Goal: Manage account settings

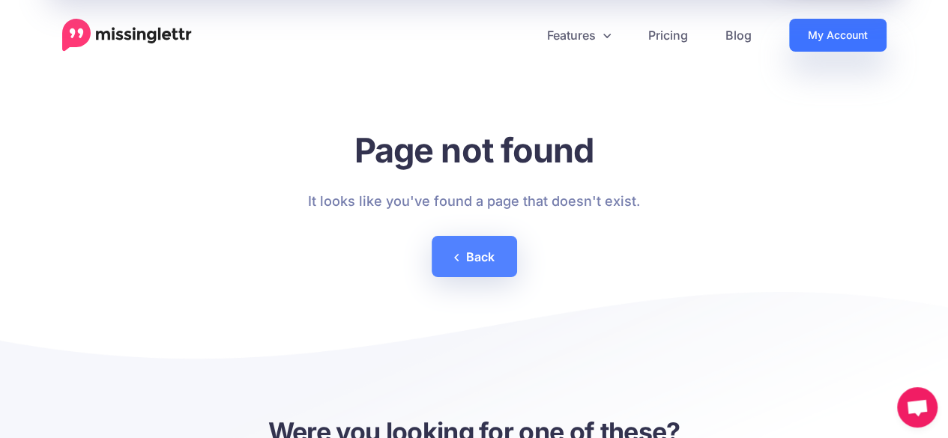
click at [817, 31] on link "My Account" at bounding box center [837, 35] width 97 height 33
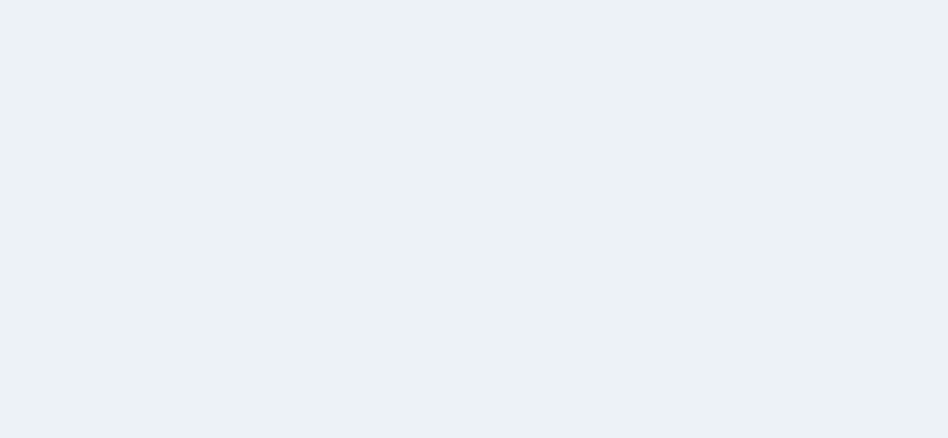
select select
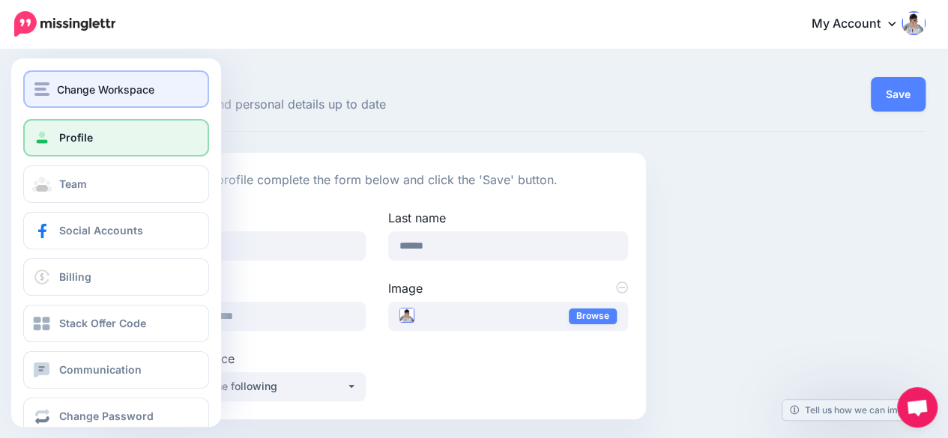
click at [47, 87] on img "button" at bounding box center [41, 88] width 15 height 13
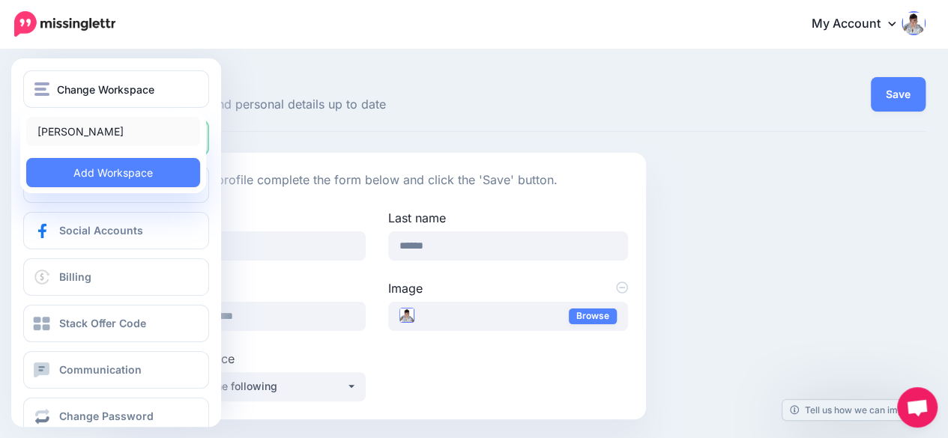
click at [56, 132] on link "[PERSON_NAME]" at bounding box center [113, 131] width 174 height 29
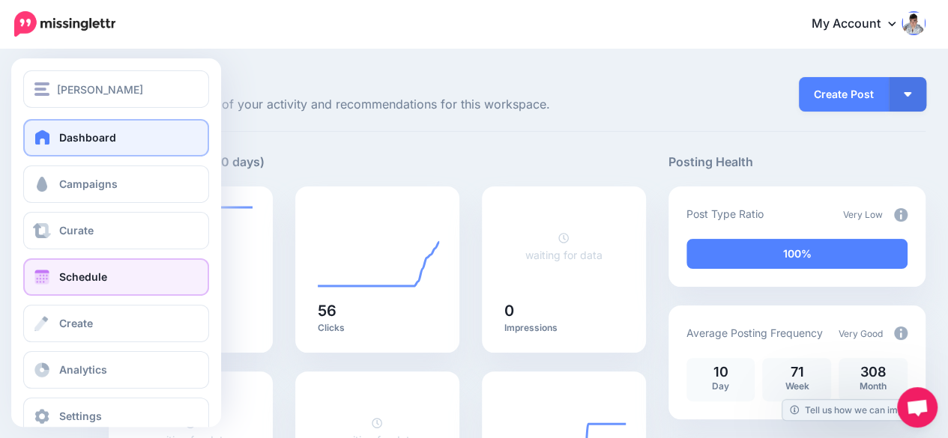
click at [42, 274] on span at bounding box center [41, 277] width 19 height 15
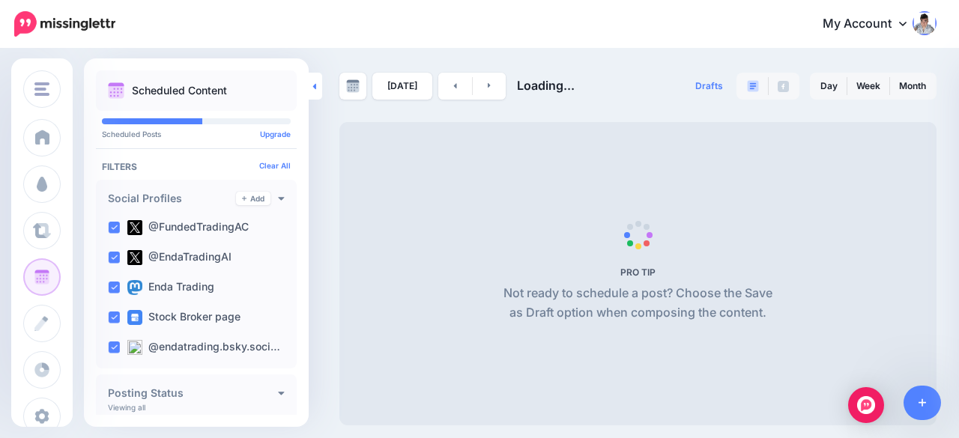
click at [315, 91] on link at bounding box center [315, 86] width 13 height 27
